Goal: Task Accomplishment & Management: Use online tool/utility

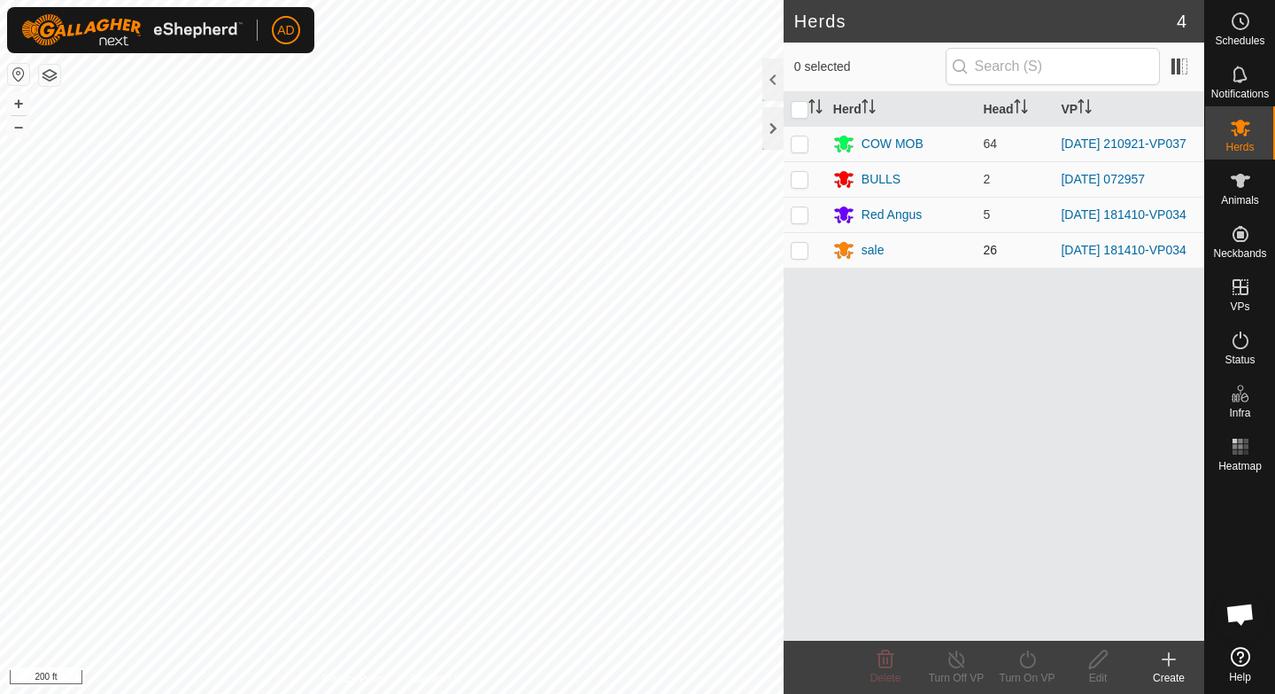
click at [803, 257] on p-checkbox at bounding box center [800, 250] width 18 height 14
checkbox input "true"
click at [802, 217] on p-checkbox at bounding box center [800, 214] width 18 height 14
click at [794, 220] on p-checkbox at bounding box center [800, 214] width 18 height 14
checkbox input "false"
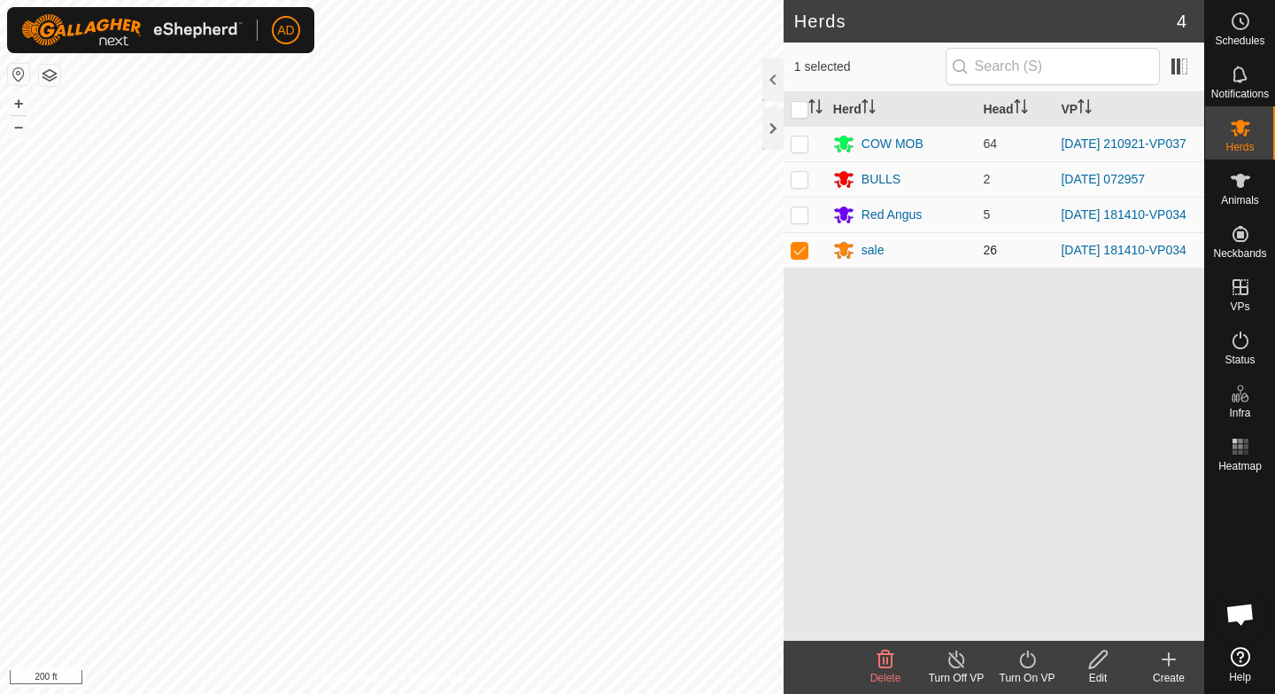
click at [803, 267] on td at bounding box center [805, 249] width 43 height 35
checkbox input "false"
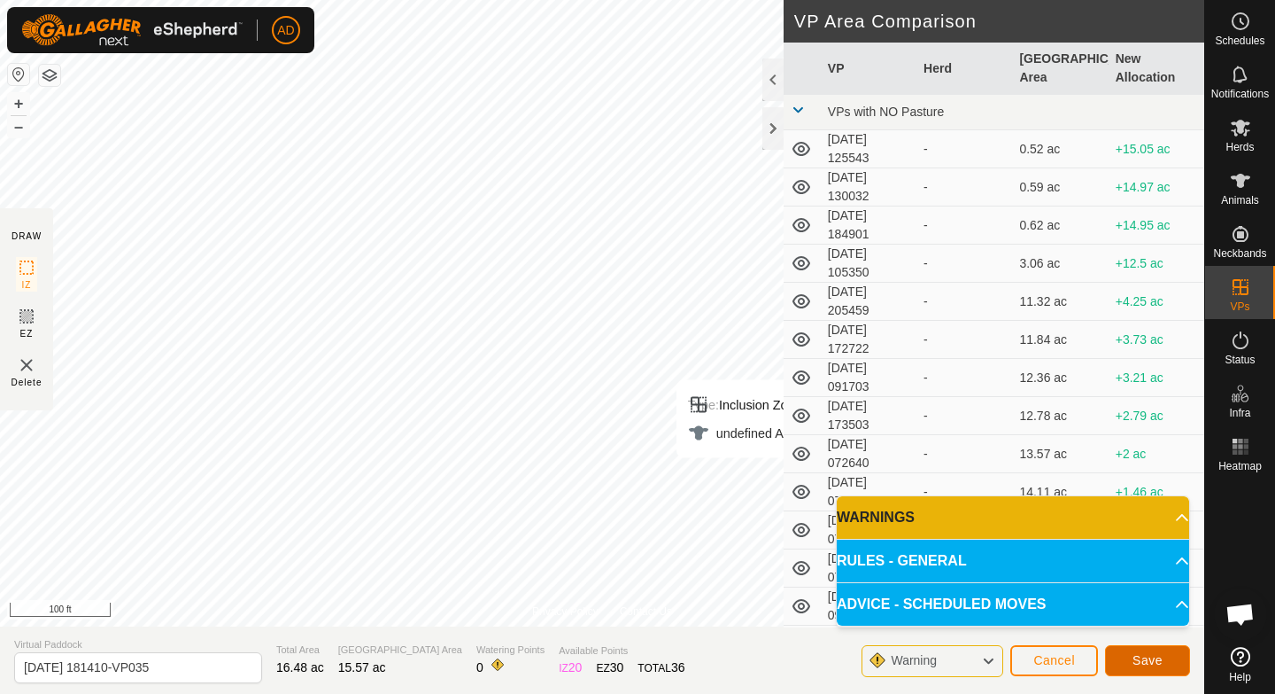
click at [1170, 661] on button "Save" at bounding box center [1147, 660] width 85 height 31
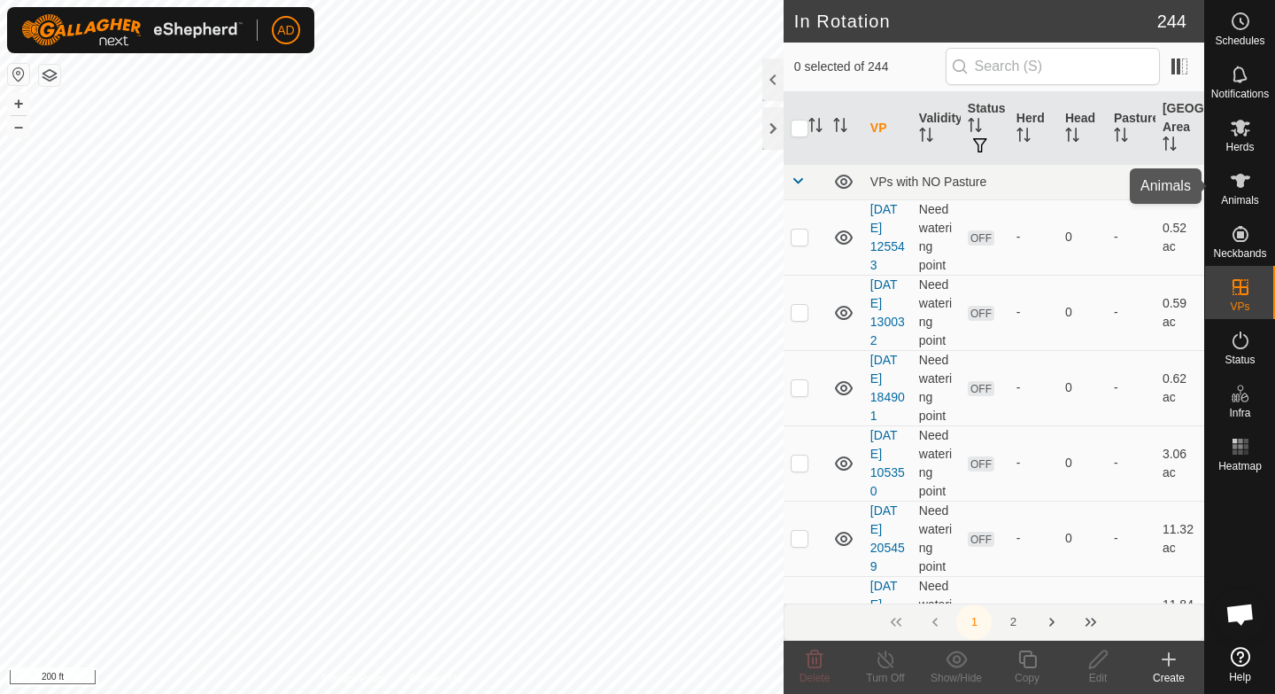
click at [1232, 190] on icon at bounding box center [1240, 180] width 21 height 21
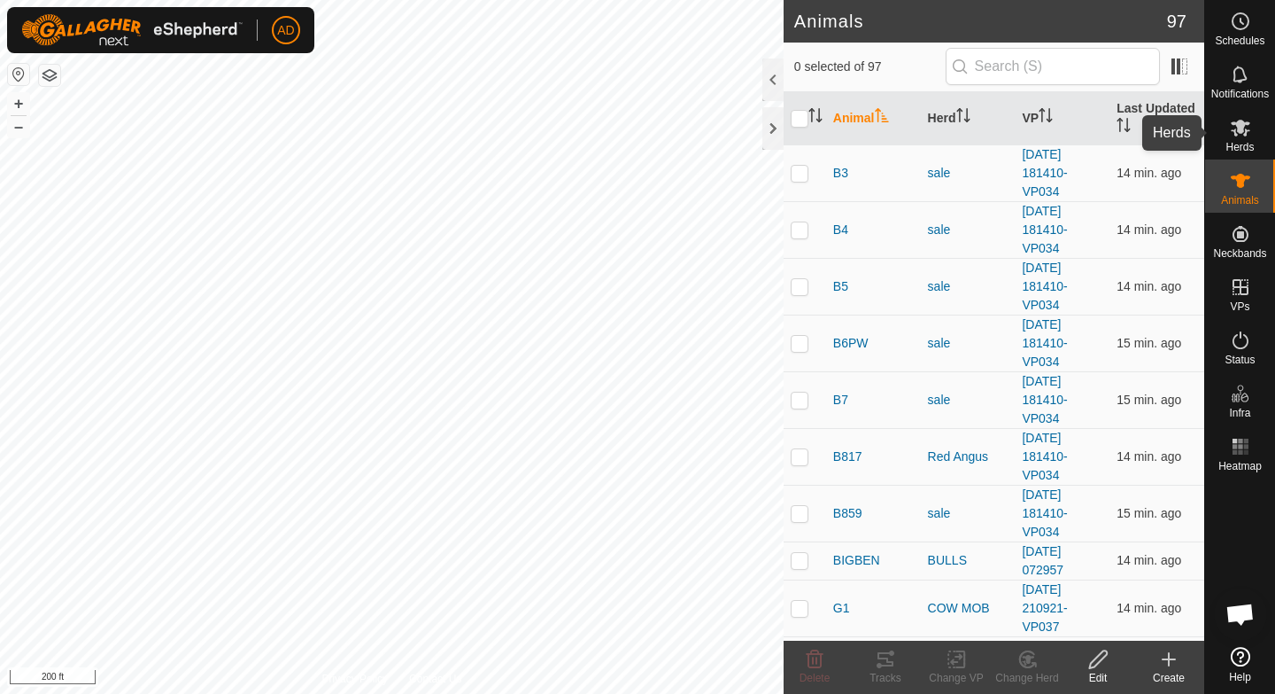
click at [1254, 136] on es-mob-svg-icon at bounding box center [1241, 127] width 32 height 28
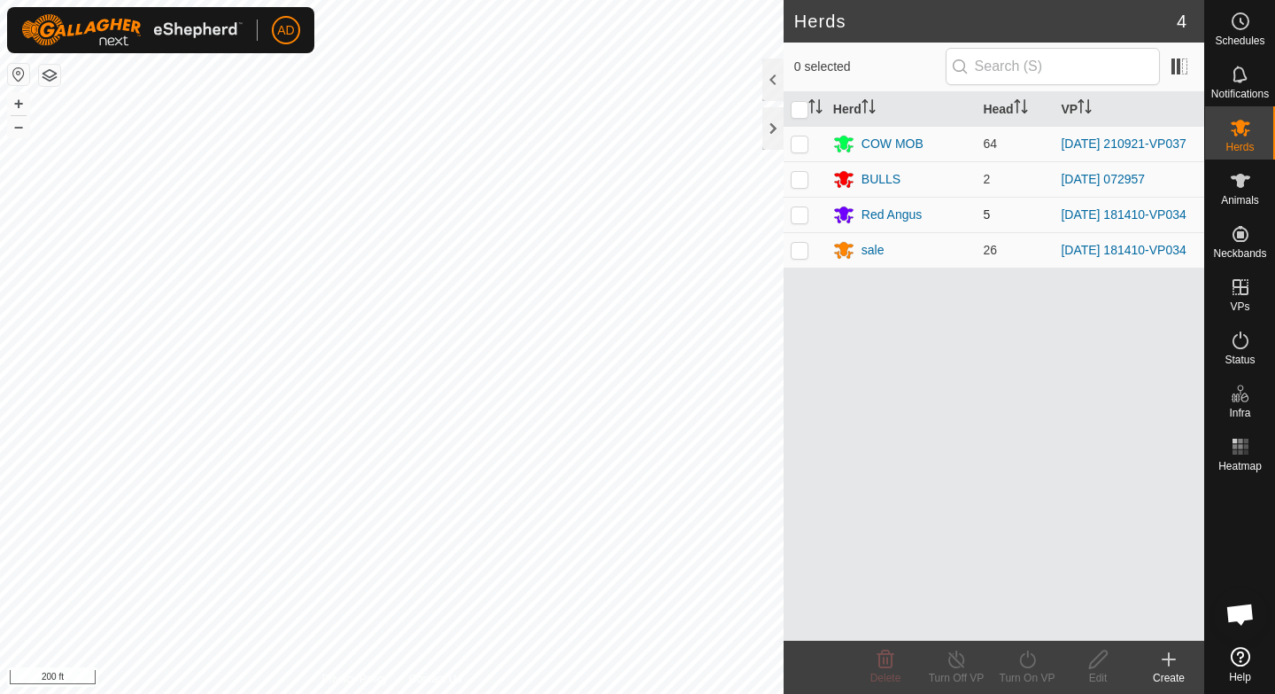
click at [801, 221] on p-checkbox at bounding box center [800, 214] width 18 height 14
checkbox input "true"
click at [799, 267] on td at bounding box center [805, 249] width 43 height 35
checkbox input "true"
click at [1027, 662] on icon at bounding box center [1028, 658] width 22 height 21
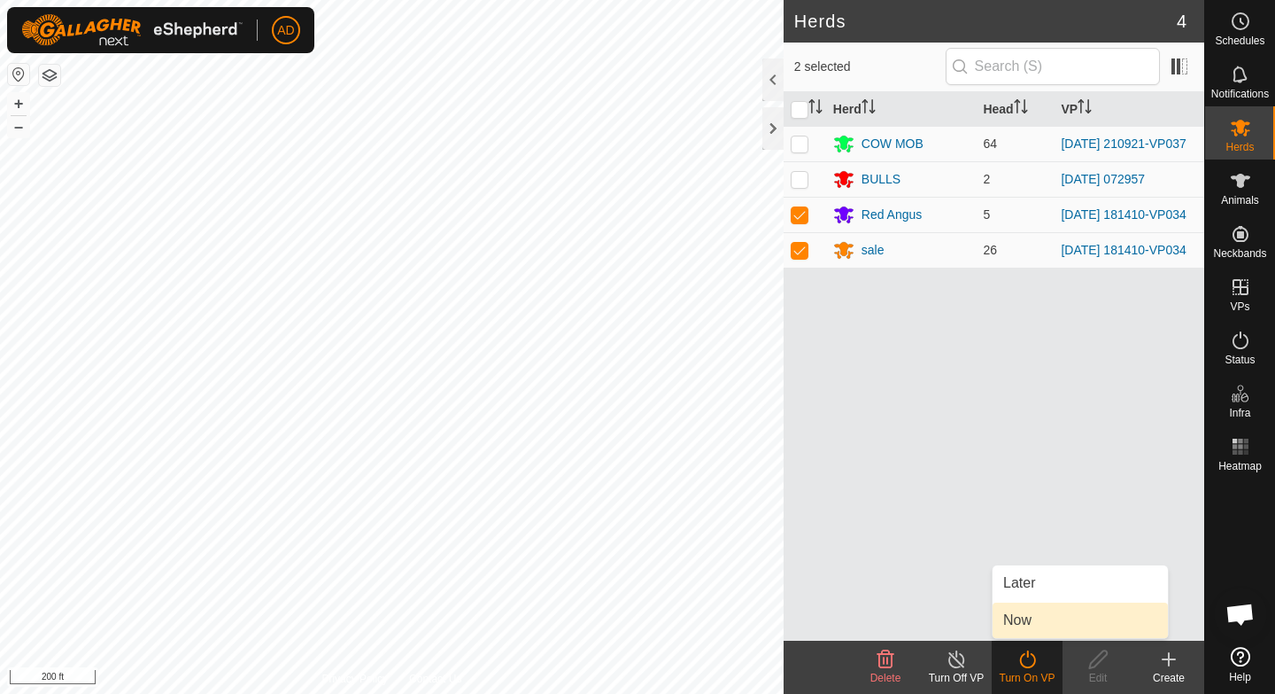
click at [1016, 623] on link "Now" at bounding box center [1080, 619] width 175 height 35
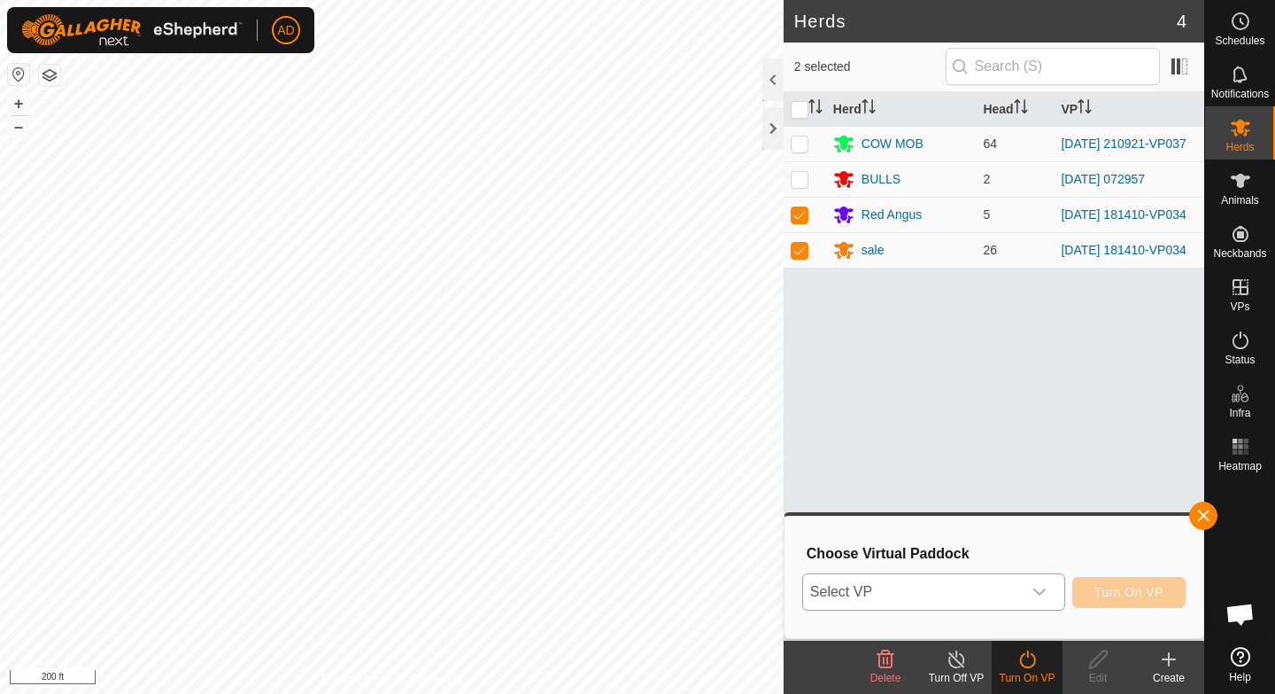
click at [972, 593] on span "Select VP" at bounding box center [912, 591] width 219 height 35
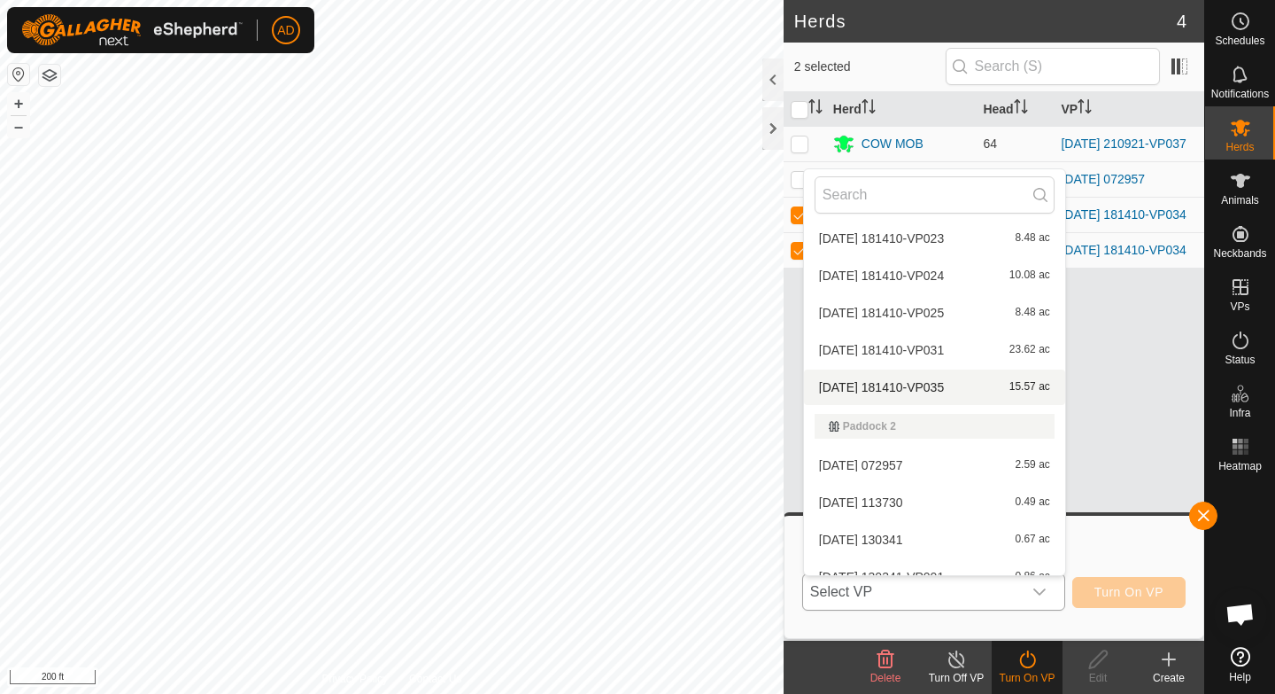
scroll to position [5646, 0]
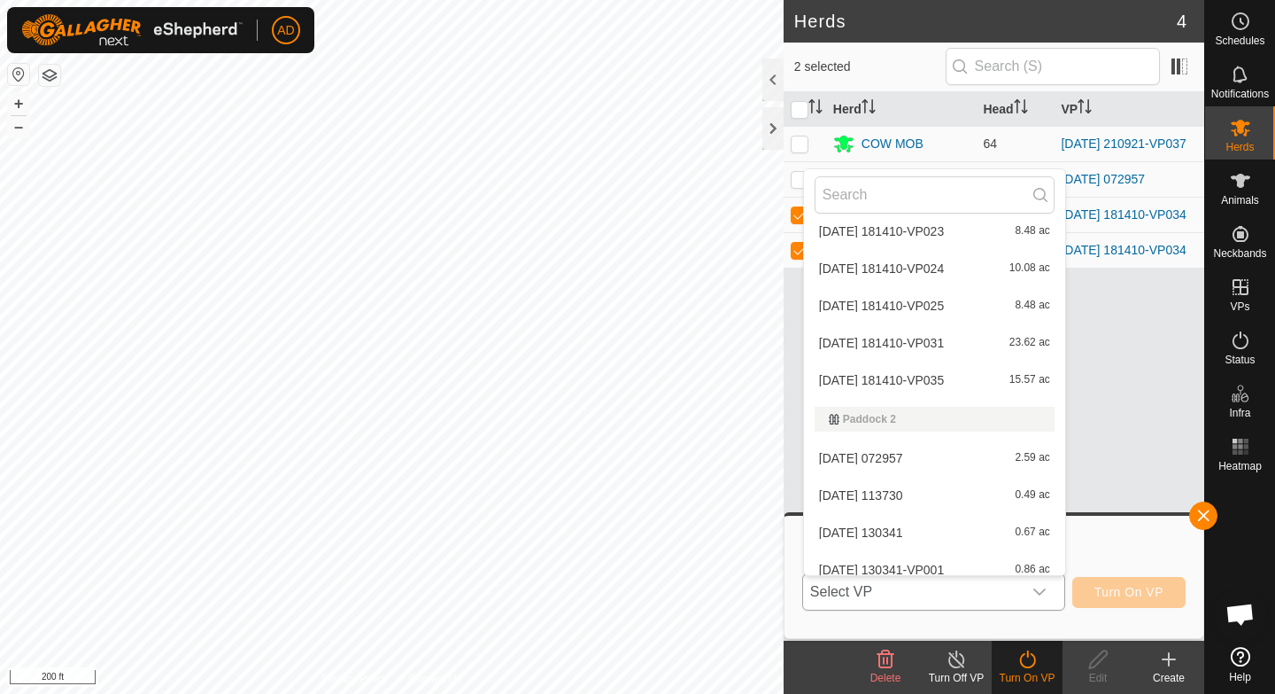
click at [955, 376] on li "[DATE] 181410-VP035 15.57 ac" at bounding box center [934, 379] width 261 height 35
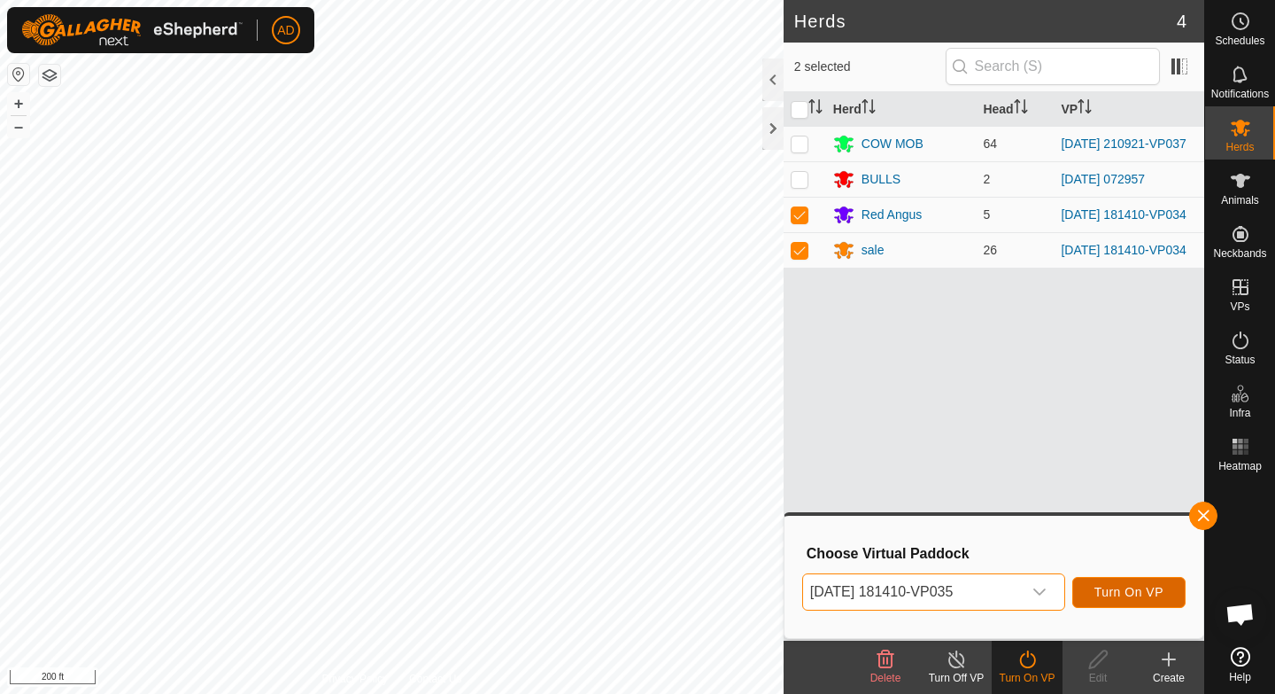
click at [1127, 593] on span "Turn On VP" at bounding box center [1129, 592] width 69 height 14
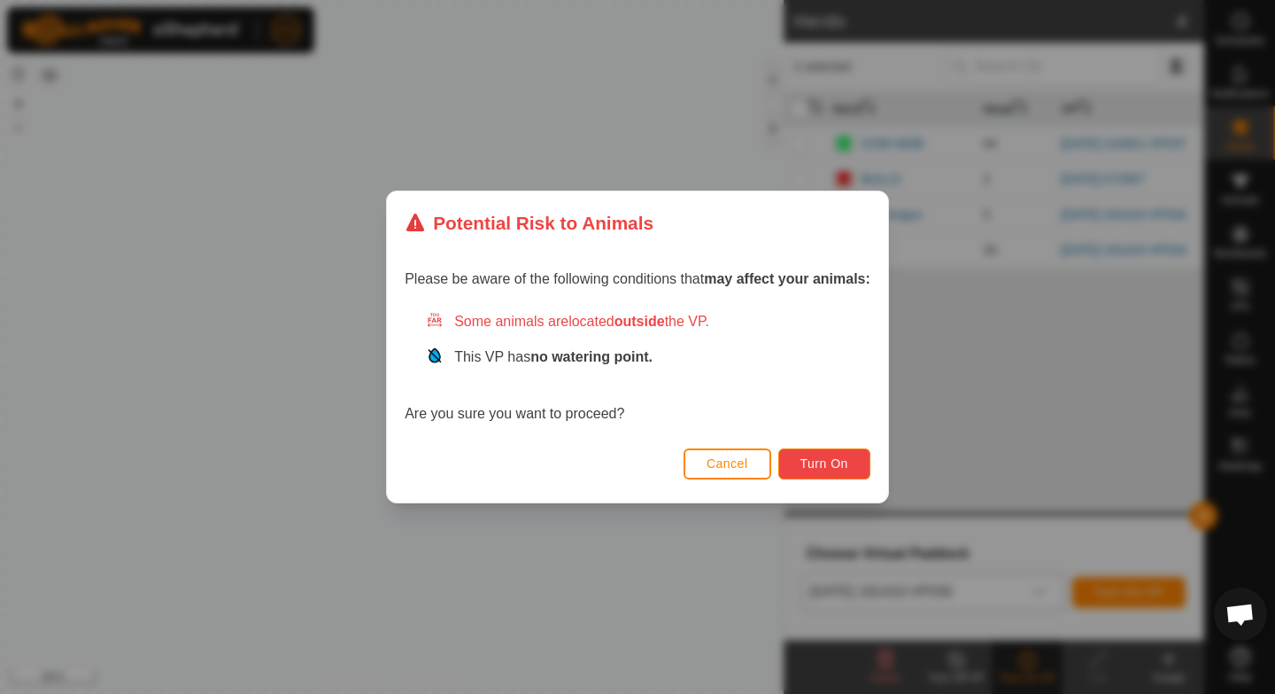
click at [832, 467] on span "Turn On" at bounding box center [825, 463] width 48 height 14
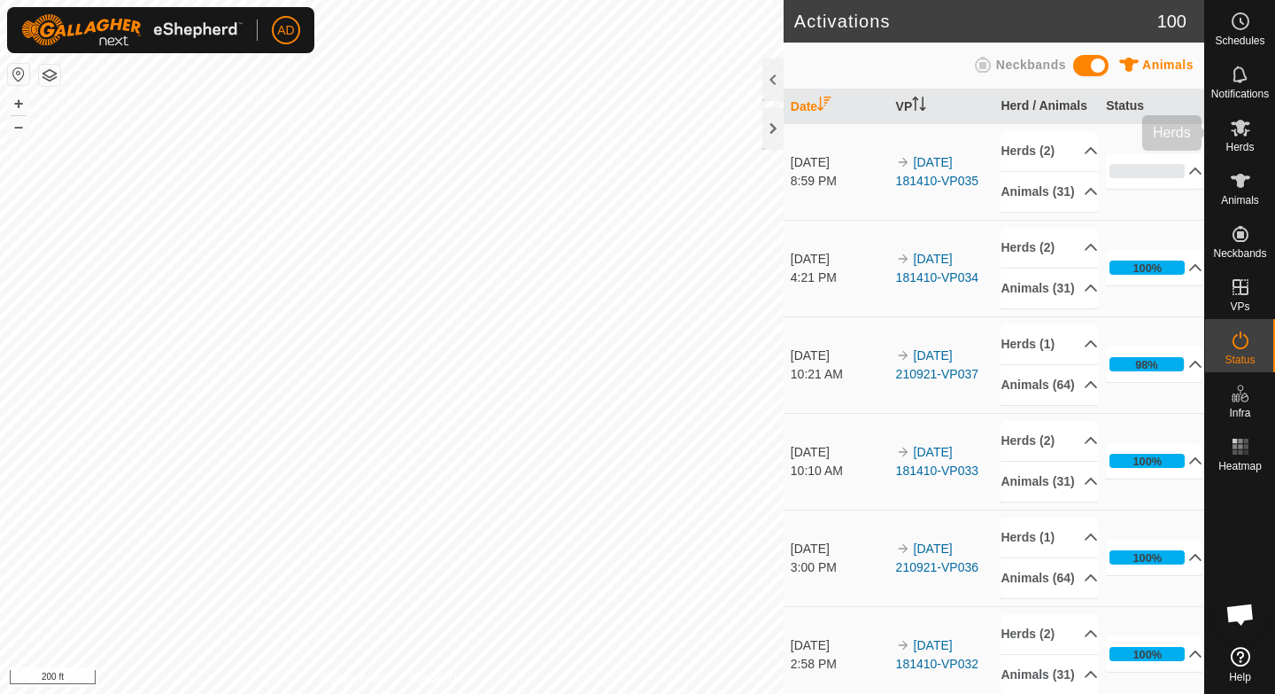
click at [1241, 132] on icon at bounding box center [1240, 128] width 19 height 17
